Goal: Task Accomplishment & Management: Use online tool/utility

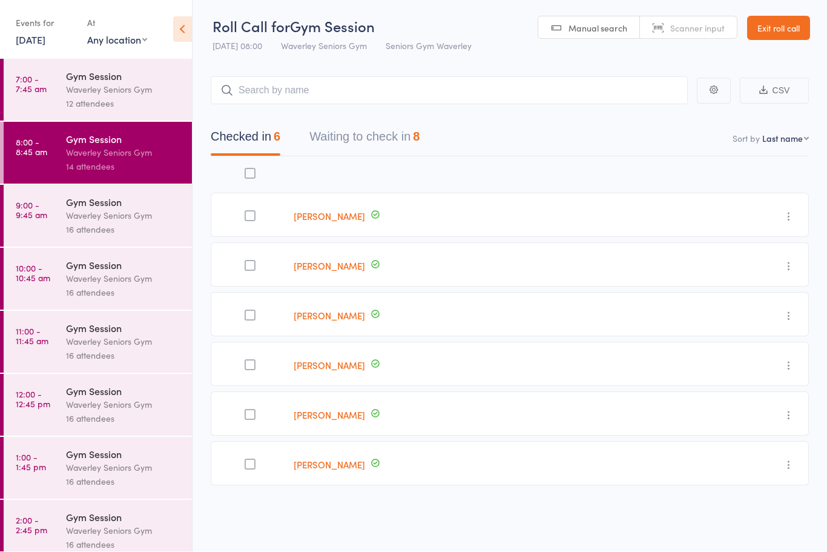
click at [109, 349] on div "Waverley Seniors Gym" at bounding box center [124, 342] width 116 height 14
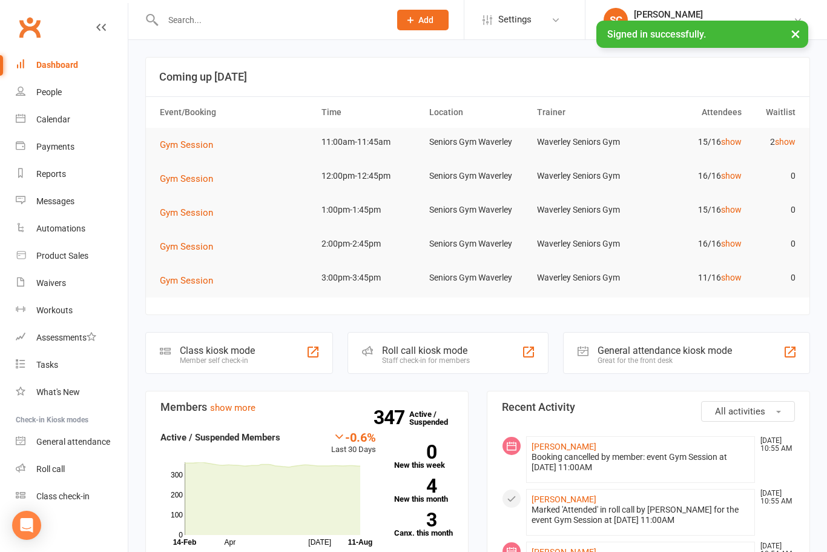
click at [73, 471] on link "Roll call" at bounding box center [72, 468] width 112 height 27
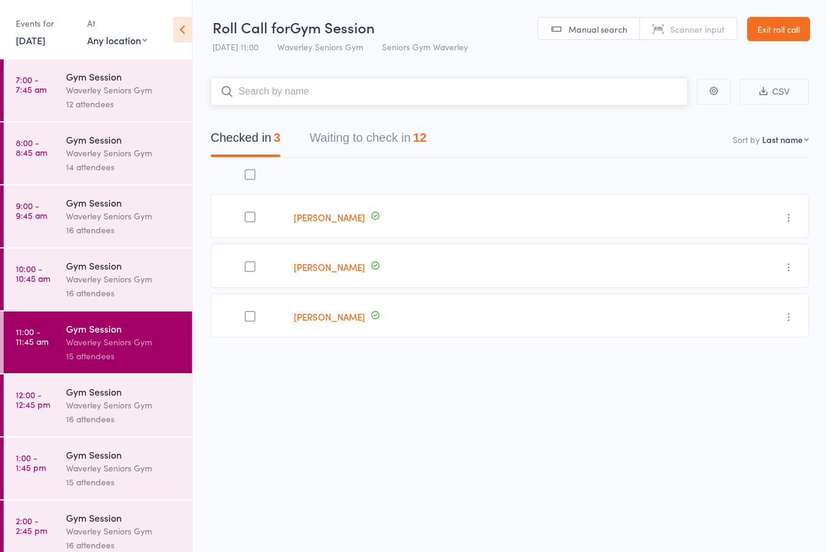
click at [374, 135] on button "Waiting to check in 12" at bounding box center [368, 141] width 117 height 32
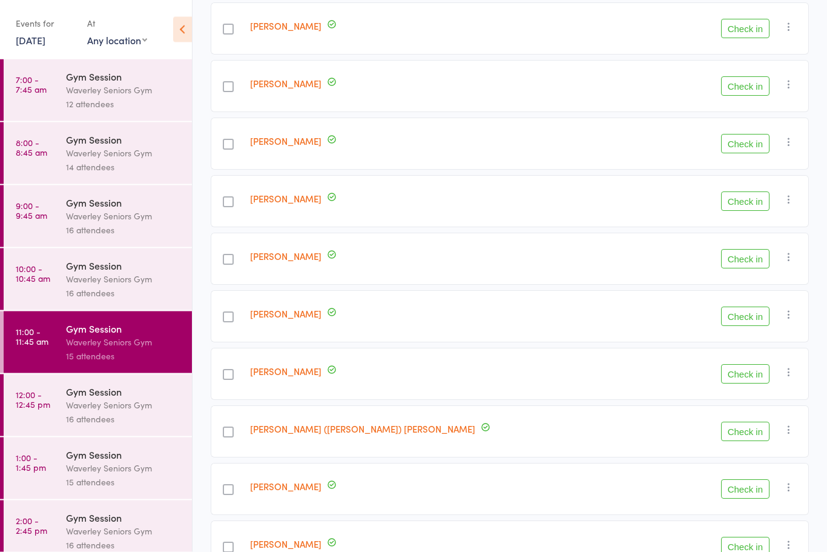
scroll to position [306, 0]
click at [756, 369] on button "Check in" at bounding box center [745, 373] width 48 height 19
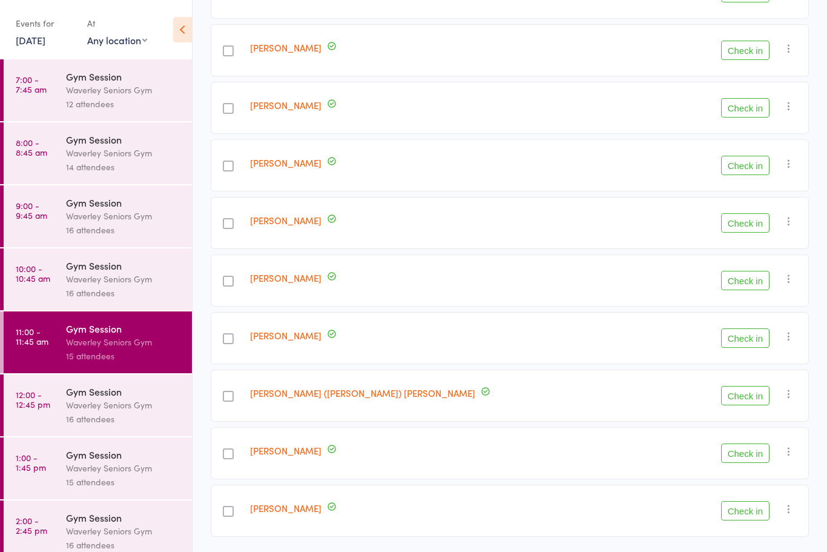
click at [744, 106] on button "Check in" at bounding box center [745, 107] width 48 height 19
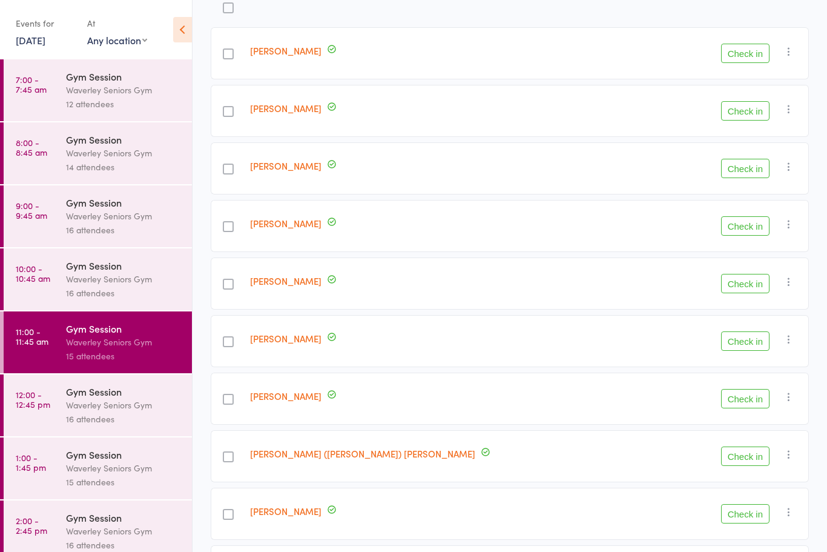
scroll to position [166, 0]
click at [746, 179] on button "Check in" at bounding box center [745, 168] width 48 height 19
click at [756, 293] on button "Check in" at bounding box center [745, 283] width 48 height 19
